Goal: Transaction & Acquisition: Purchase product/service

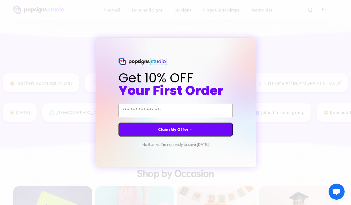
scroll to position [694, 0]
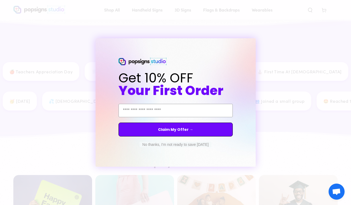
click at [172, 144] on button "No thanks, I'm not ready to save [DATE]" at bounding box center [176, 144] width 72 height 5
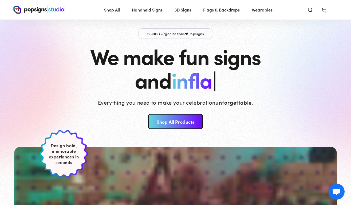
scroll to position [0, 0]
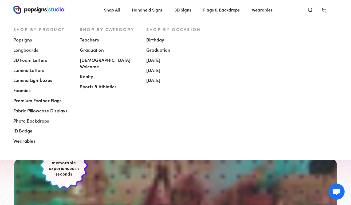
click at [43, 102] on span "Premium Feather Flags" at bounding box center [37, 100] width 48 height 6
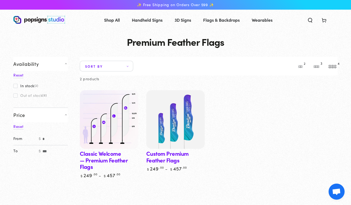
click at [100, 107] on img at bounding box center [109, 119] width 60 height 60
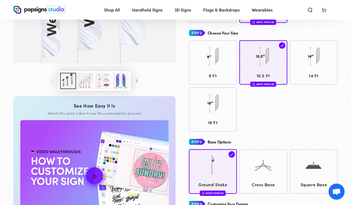
scroll to position [139, 0]
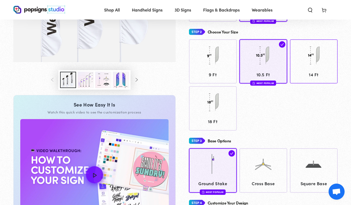
click at [318, 73] on span "14 Ft" at bounding box center [314, 75] width 43 height 8
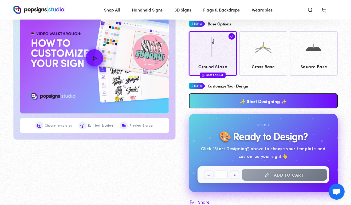
scroll to position [257, 0]
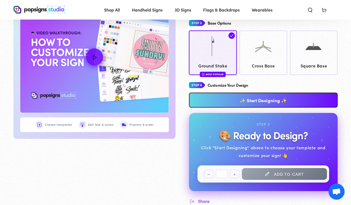
click at [274, 102] on link "✨ Start Designing ✨" at bounding box center [263, 99] width 149 height 15
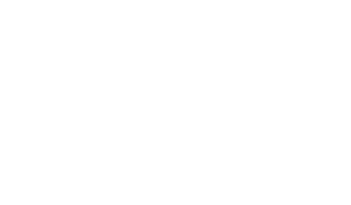
scroll to position [0, 0]
type textarea "An ancient tree with a door leading to a magical world"
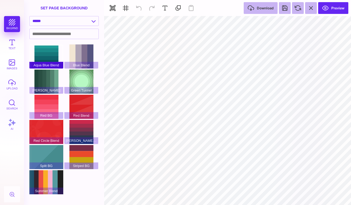
click at [52, 52] on div "Aqua Blue Blend" at bounding box center [46, 56] width 34 height 24
click at [79, 70] on div "Aqua Blue Blend Blue Blend Green BG Green Tunnel Red BG Red Blend Red Circle Bl…" at bounding box center [65, 119] width 73 height 151
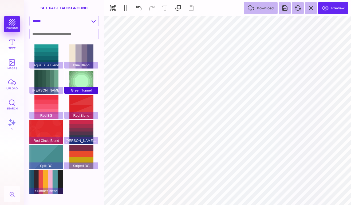
click at [81, 77] on div "Green Tunnel" at bounding box center [81, 81] width 34 height 24
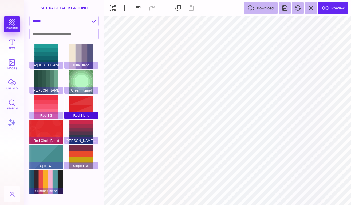
click at [82, 105] on div "Red Blend" at bounding box center [81, 107] width 34 height 24
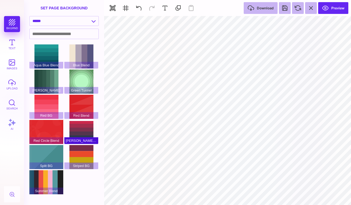
click at [80, 129] on div "Red Green Blend" at bounding box center [81, 132] width 34 height 24
click at [13, 50] on button "Text" at bounding box center [12, 44] width 16 height 16
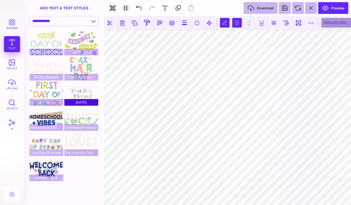
scroll to position [0, 0]
click at [336, 26] on div "HelveticaNeueLT Std" at bounding box center [343, 23] width 43 height 10
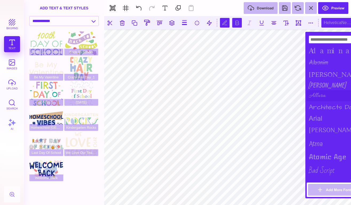
click at [318, 95] on div "Allura" at bounding box center [336, 95] width 59 height 11
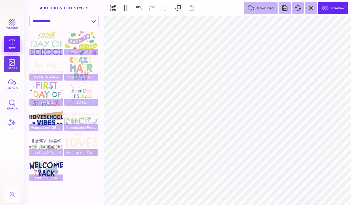
click at [12, 68] on button "images" at bounding box center [12, 64] width 16 height 16
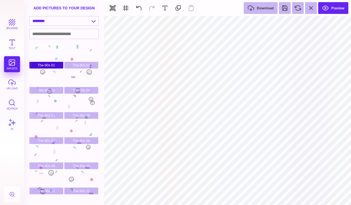
click at [51, 54] on div "The-90s 01" at bounding box center [46, 56] width 34 height 24
type input "#B5E2F4"
click at [113, 7] on button "button" at bounding box center [113, 8] width 12 height 12
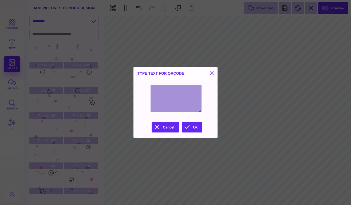
click at [162, 96] on textarea at bounding box center [176, 98] width 52 height 27
type textarea "**********"
click at [190, 125] on button "Ok" at bounding box center [192, 127] width 21 height 11
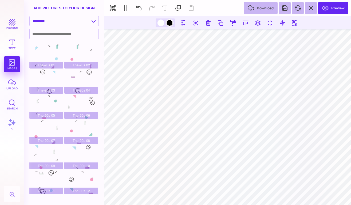
click at [168, 22] on div at bounding box center [170, 23] width 7 height 7
type input "#000000"
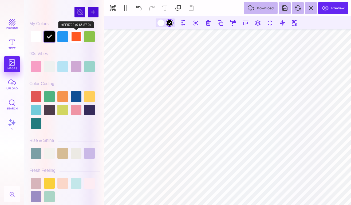
click at [79, 39] on div at bounding box center [76, 36] width 11 height 11
type input "#FF5722"
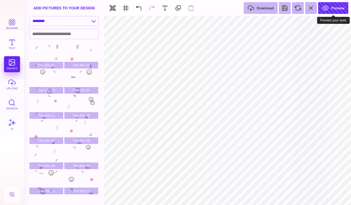
click at [335, 9] on button "Preview" at bounding box center [334, 8] width 30 height 12
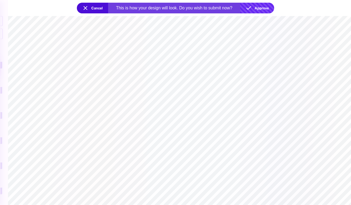
click at [264, 6] on button "Approve" at bounding box center [258, 8] width 34 height 11
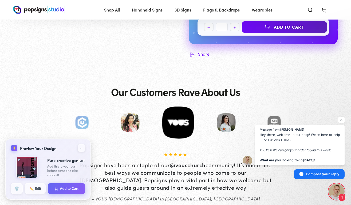
scroll to position [397, 0]
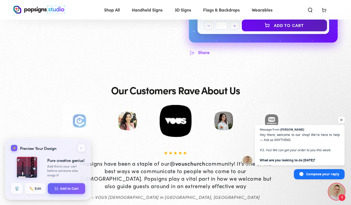
click at [341, 120] on span "Open chat" at bounding box center [342, 120] width 7 height 7
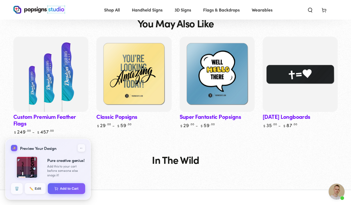
scroll to position [816, 0]
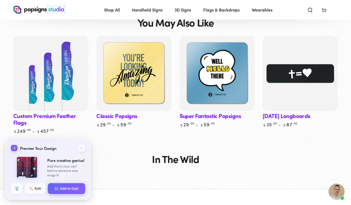
click at [325, 113] on link "Easter Longboards" at bounding box center [300, 81] width 75 height 91
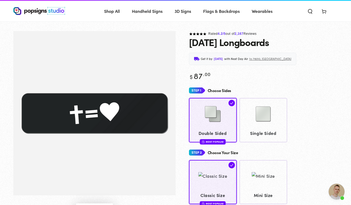
scroll to position [11, 0]
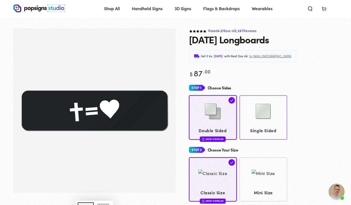
click at [280, 133] on span "Single Sided" at bounding box center [263, 130] width 43 height 8
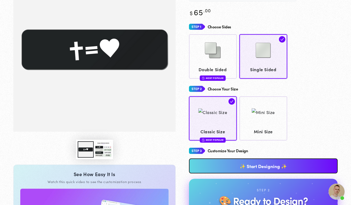
scroll to position [72, 0]
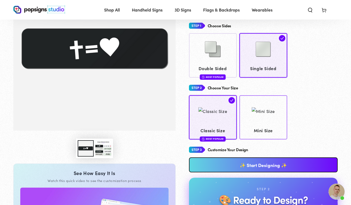
click at [256, 131] on span "Mini Size" at bounding box center [263, 130] width 43 height 8
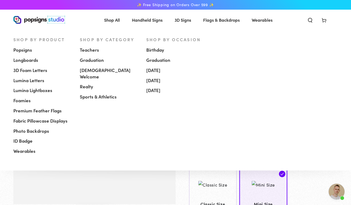
click at [96, 67] on span "[DEMOGRAPHIC_DATA] Welcome" at bounding box center [109, 73] width 59 height 13
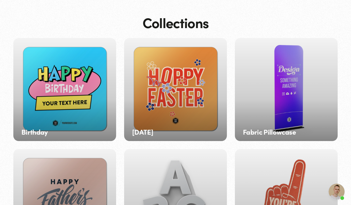
scroll to position [32, 0]
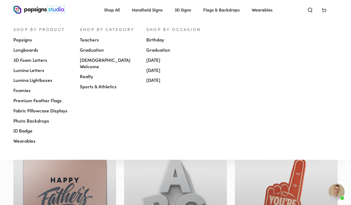
click at [102, 60] on span "[DEMOGRAPHIC_DATA] Welcome" at bounding box center [109, 63] width 59 height 13
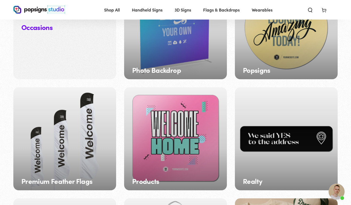
scroll to position [423, 0]
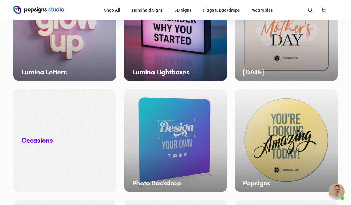
click at [176, 156] on div "Photo Backdrop" at bounding box center [175, 140] width 103 height 103
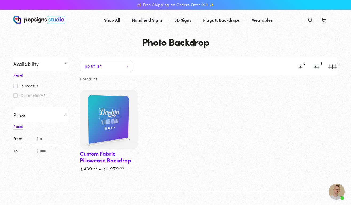
click at [111, 140] on img at bounding box center [109, 119] width 60 height 60
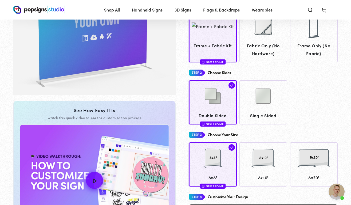
scroll to position [107, 0]
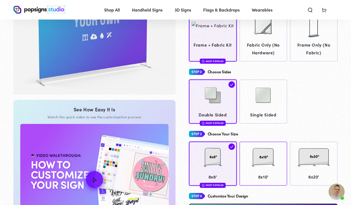
click at [274, 145] on div at bounding box center [263, 158] width 43 height 27
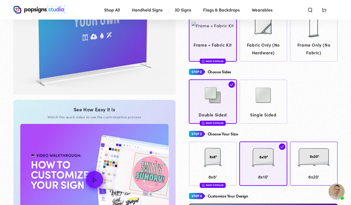
click at [307, 158] on img at bounding box center [314, 157] width 33 height 27
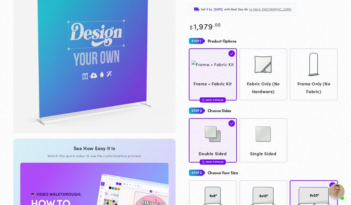
scroll to position [74, 0]
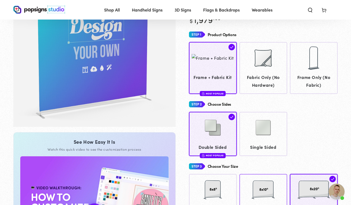
click at [276, 191] on div at bounding box center [263, 190] width 43 height 27
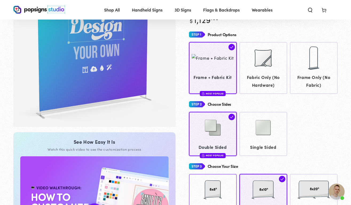
click at [220, 193] on div at bounding box center [213, 190] width 43 height 27
